Goal: Task Accomplishment & Management: Manage account settings

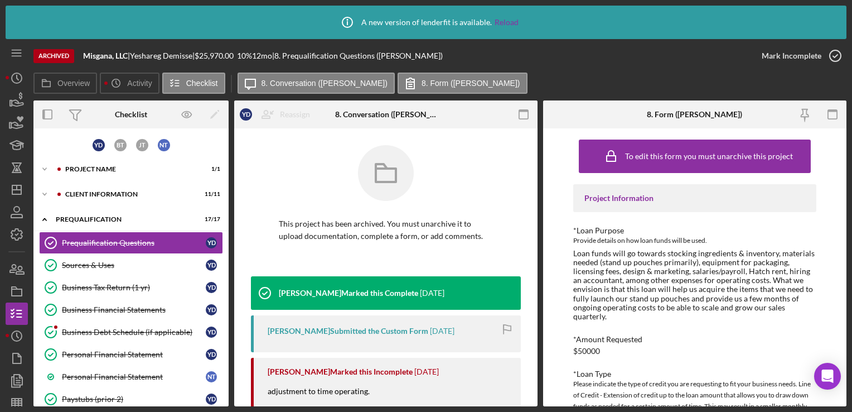
scroll to position [321, 0]
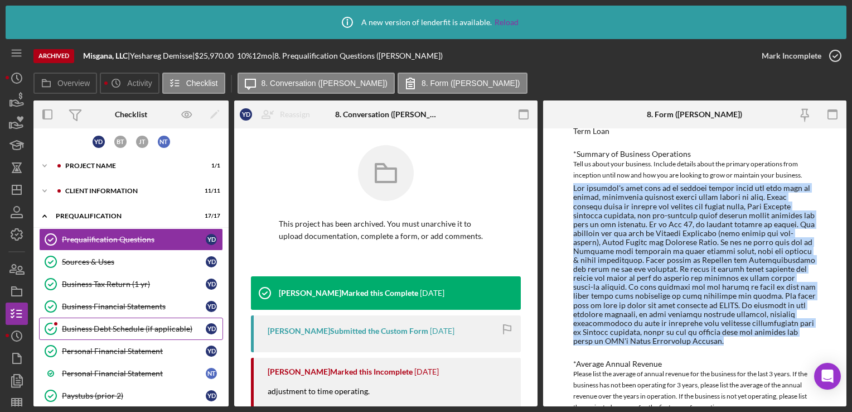
drag, startPoint x: 0, startPoint y: 0, endPoint x: 96, endPoint y: 330, distance: 343.9
click at [96, 330] on div "Business Debt Schedule (if applicable)" at bounding box center [134, 328] width 144 height 9
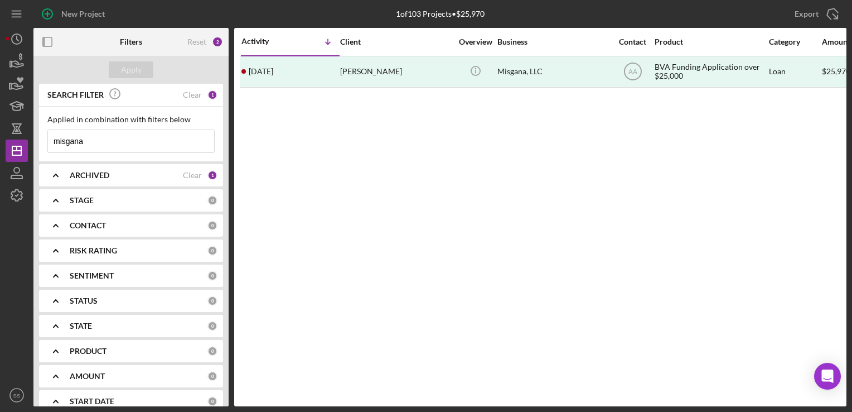
click at [201, 176] on div "ARCHIVED Clear 1" at bounding box center [144, 175] width 148 height 10
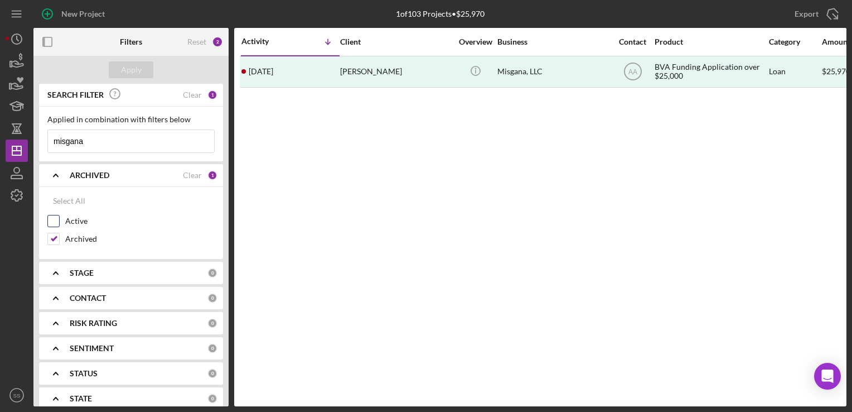
click at [51, 223] on input "Active" at bounding box center [53, 220] width 11 height 11
checkbox input "true"
click at [52, 241] on input "Archived" at bounding box center [53, 238] width 11 height 11
checkbox input "false"
click at [114, 295] on div "CONTACT" at bounding box center [139, 297] width 138 height 9
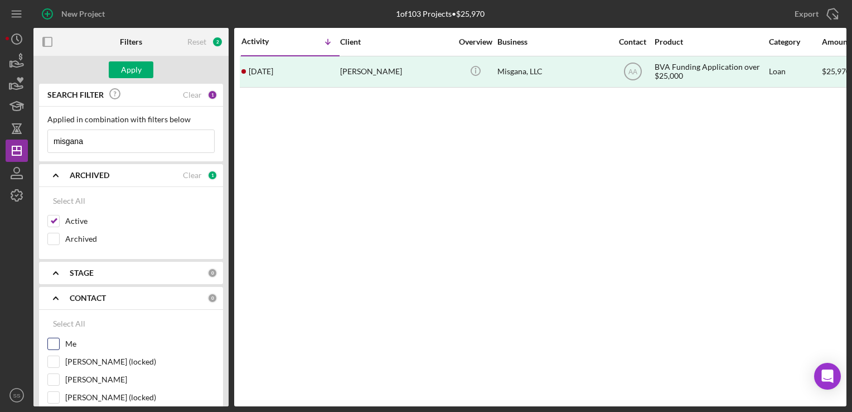
click at [54, 341] on input "Me" at bounding box center [53, 343] width 11 height 11
checkbox input "true"
click at [132, 69] on div "Apply" at bounding box center [131, 69] width 21 height 17
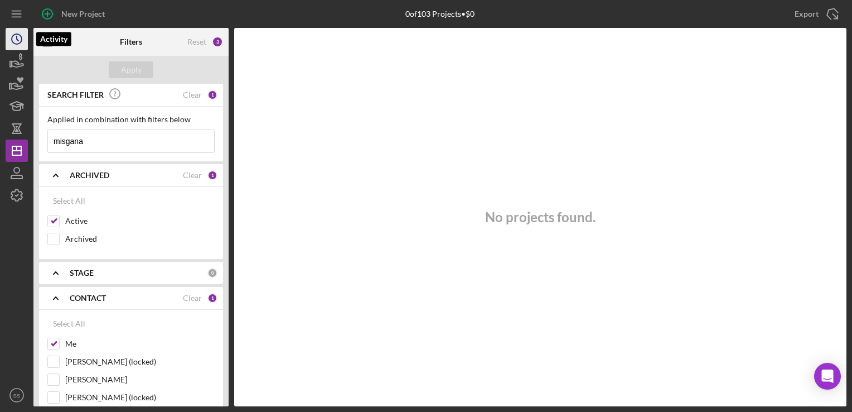
click at [15, 46] on icon "Icon/History" at bounding box center [17, 39] width 28 height 28
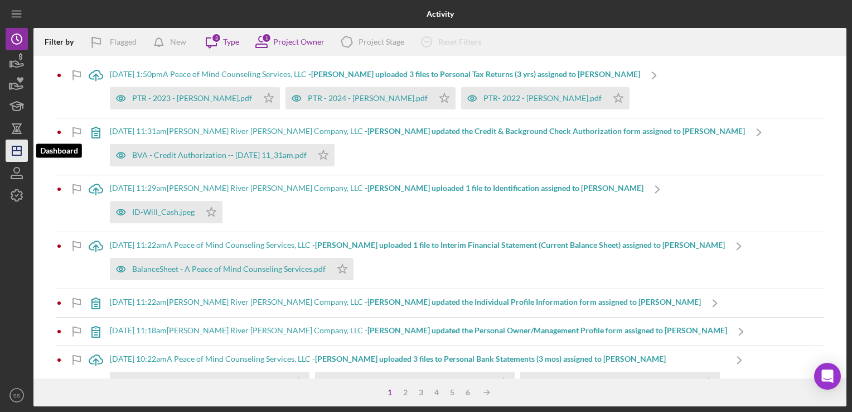
click at [12, 153] on polygon "button" at bounding box center [16, 150] width 9 height 9
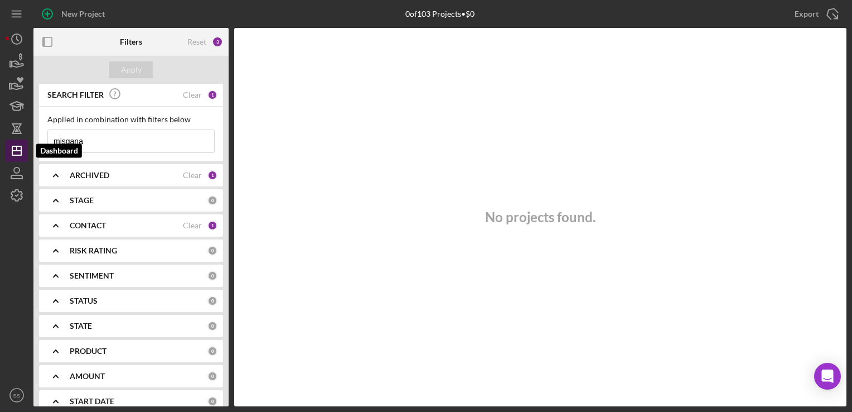
click at [13, 151] on line "button" at bounding box center [16, 151] width 9 height 0
click at [181, 148] on input "misgana" at bounding box center [131, 141] width 166 height 22
click at [190, 93] on div "Clear" at bounding box center [192, 94] width 19 height 9
click at [139, 69] on div "Apply" at bounding box center [131, 69] width 21 height 17
